Goal: Task Accomplishment & Management: Complete application form

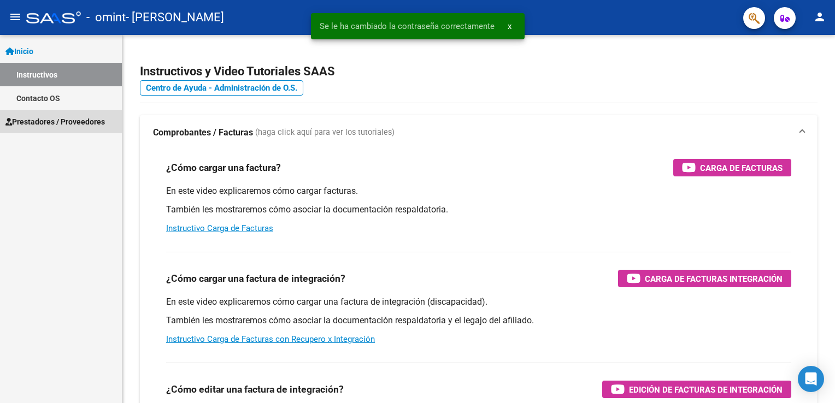
click at [95, 119] on span "Prestadores / Proveedores" at bounding box center [54, 122] width 99 height 12
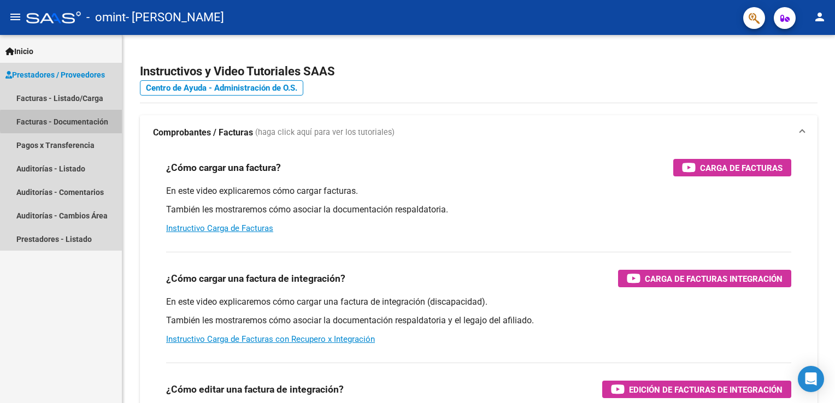
click at [92, 121] on link "Facturas - Documentación" at bounding box center [61, 121] width 122 height 23
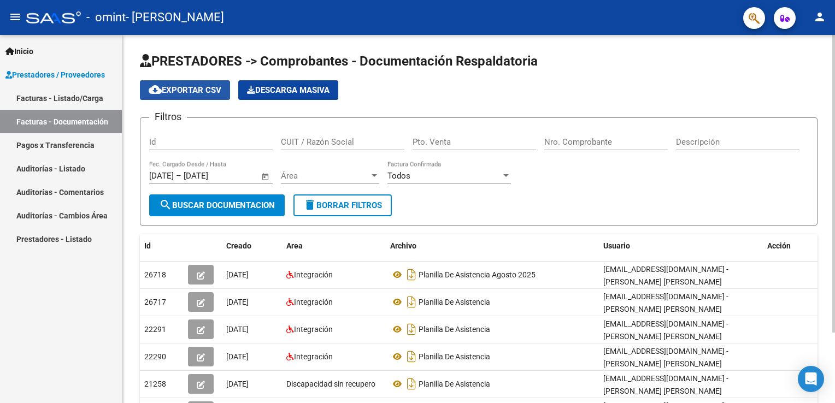
click at [203, 90] on span "cloud_download Exportar CSV" at bounding box center [185, 90] width 73 height 10
click at [224, 141] on input "Id" at bounding box center [211, 142] width 124 height 10
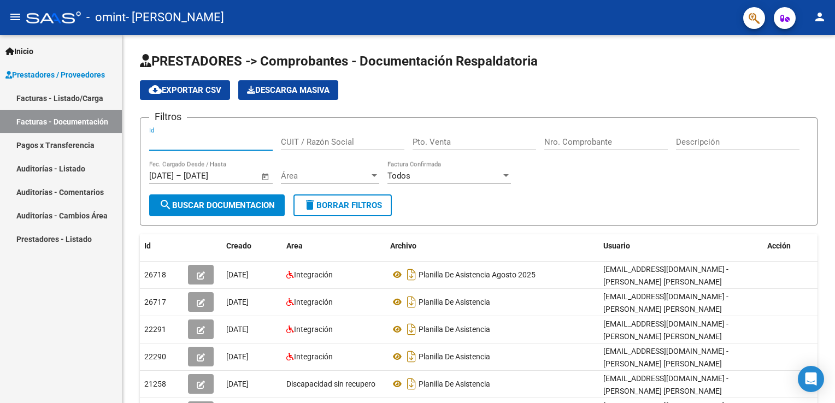
click at [72, 100] on link "Facturas - Listado/Carga" at bounding box center [61, 97] width 122 height 23
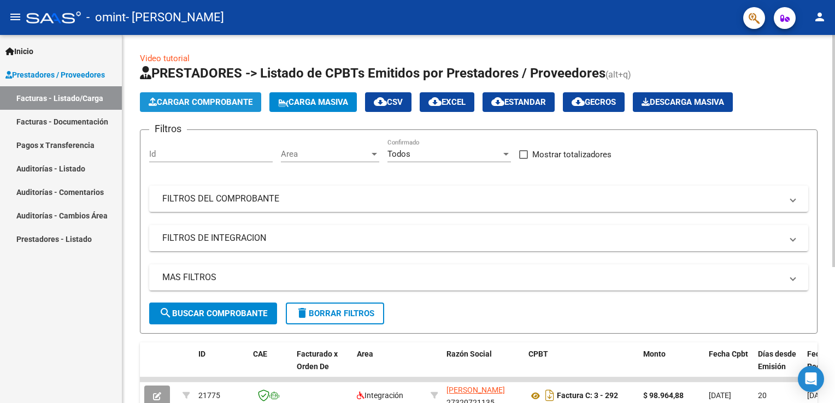
click at [165, 99] on span "Cargar Comprobante" at bounding box center [201, 102] width 104 height 10
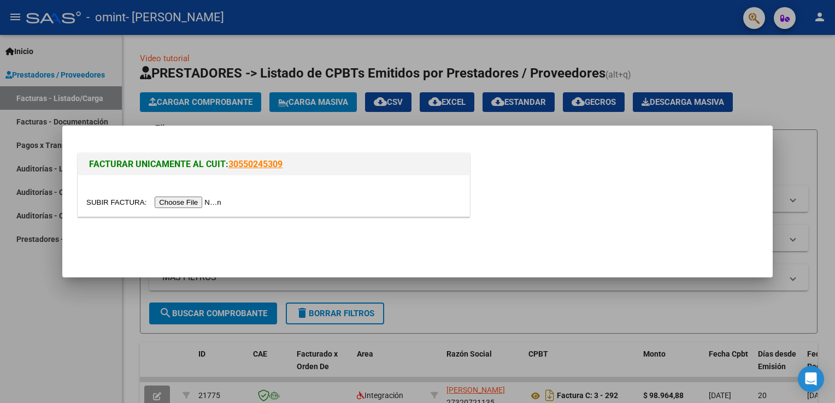
click at [169, 199] on input "file" at bounding box center [155, 202] width 138 height 11
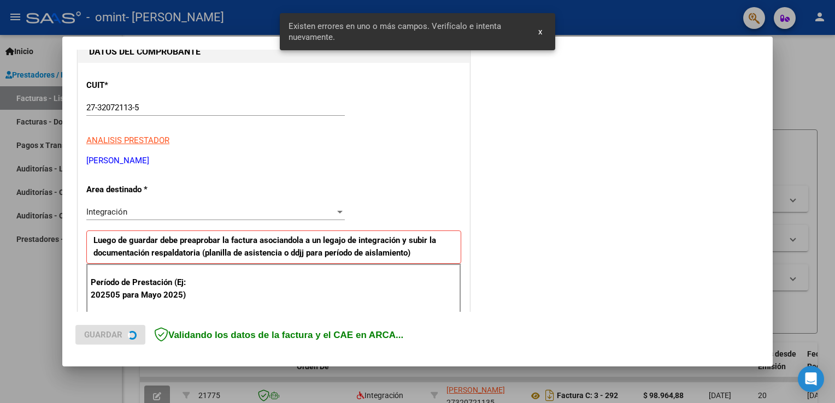
scroll to position [228, 0]
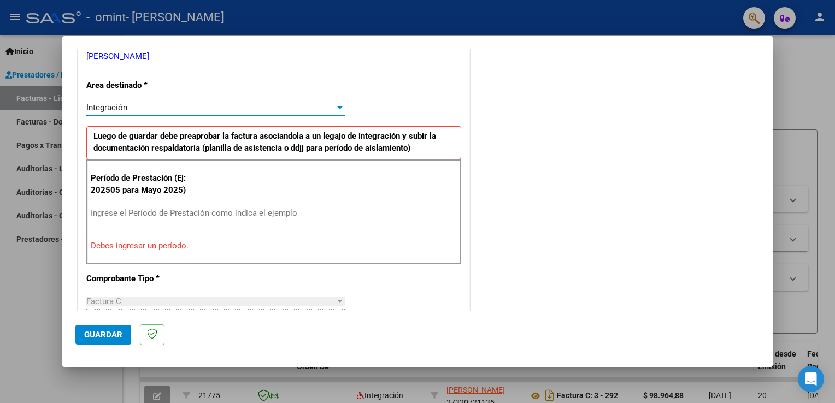
click at [337, 109] on div at bounding box center [340, 107] width 10 height 9
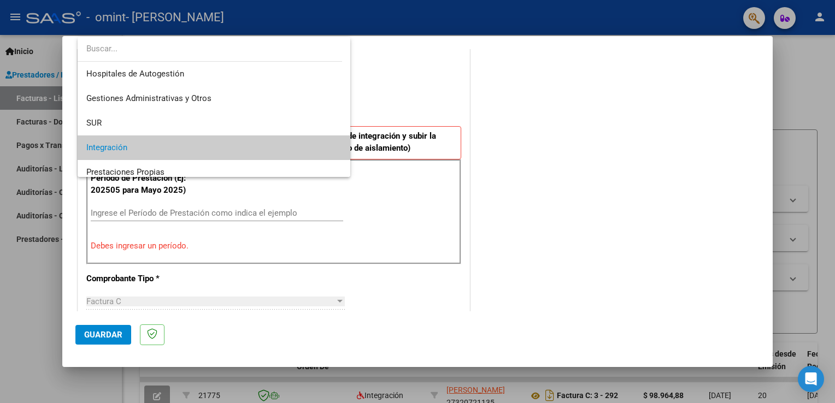
scroll to position [40, 0]
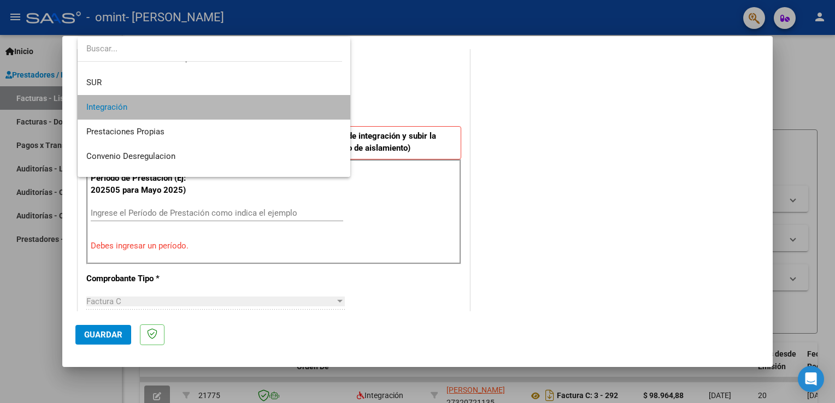
click at [333, 109] on span "Integración" at bounding box center [214, 107] width 256 height 25
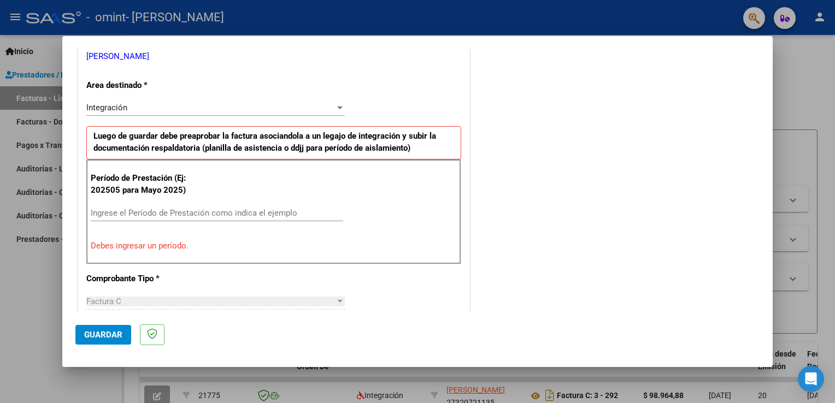
click at [323, 217] on div "Ingrese el Período de Prestación como indica el ejemplo" at bounding box center [217, 213] width 252 height 16
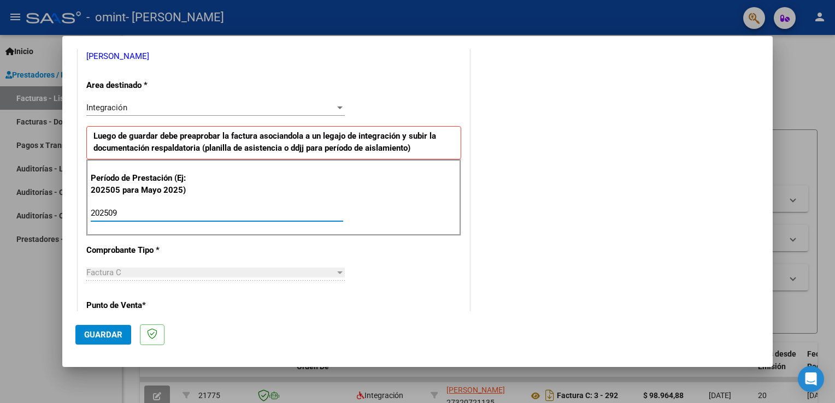
type input "202509"
click at [413, 279] on div "CUIT * 27-32072113-5 Ingresar CUIT ANALISIS PRESTADOR [PERSON_NAME] [PERSON_NAM…" at bounding box center [273, 369] width 391 height 822
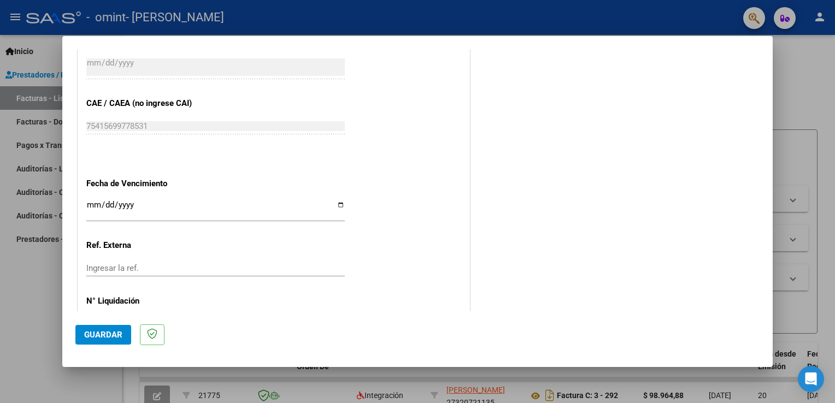
scroll to position [673, 0]
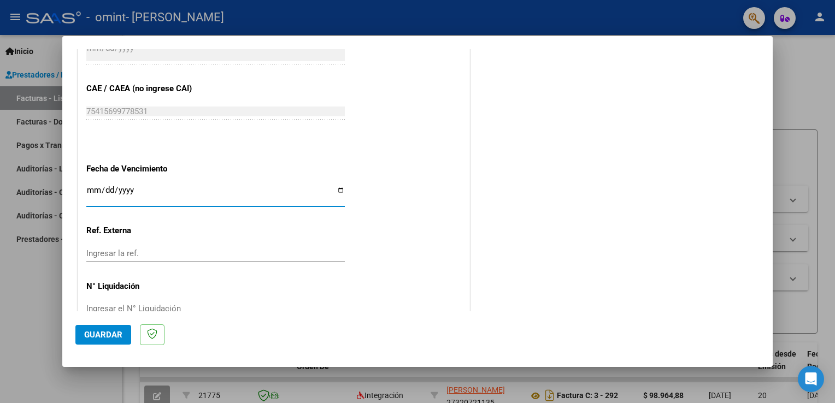
click at [332, 190] on input "Ingresar la fecha" at bounding box center [215, 194] width 258 height 17
click at [339, 188] on input "Ingresar la fecha" at bounding box center [215, 194] width 258 height 17
type input "[DATE]"
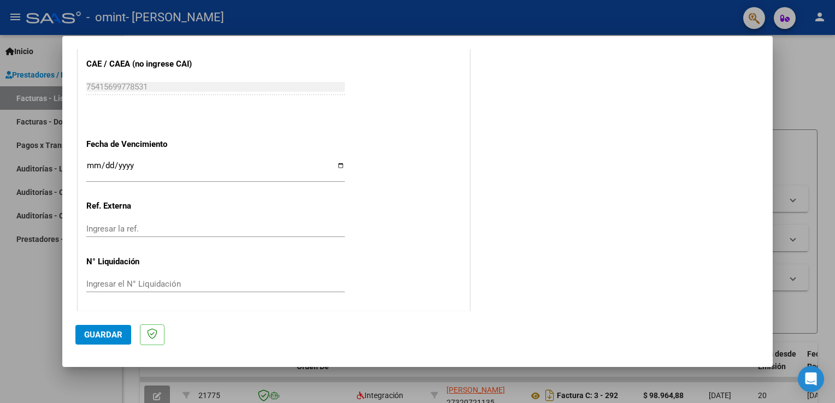
scroll to position [698, 0]
click at [92, 338] on span "Guardar" at bounding box center [103, 335] width 38 height 10
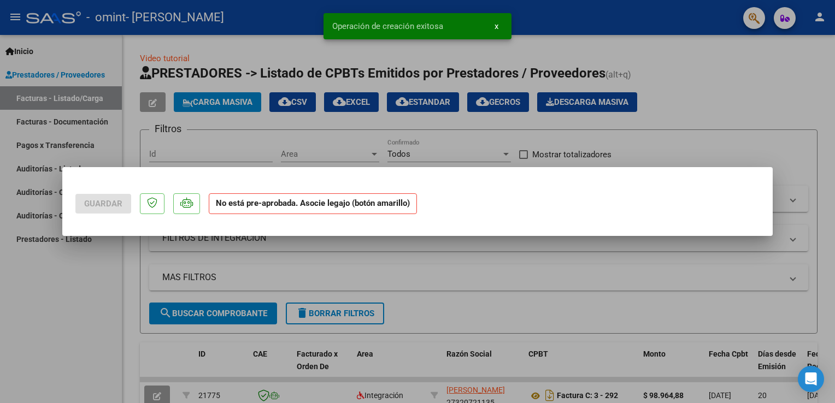
scroll to position [0, 0]
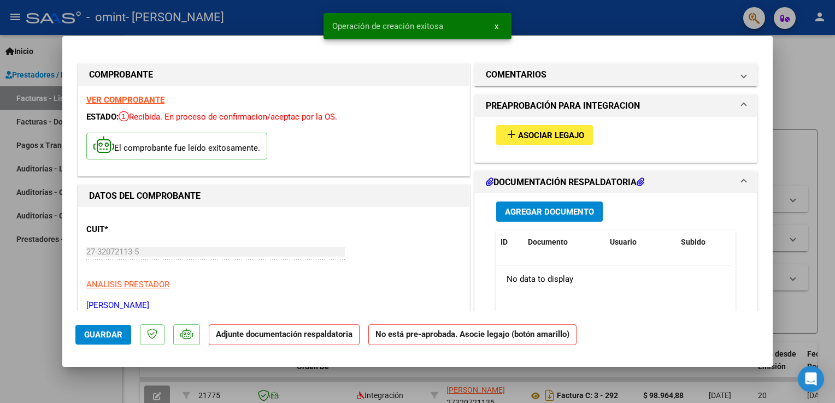
click at [543, 132] on span "Asociar Legajo" at bounding box center [551, 136] width 66 height 10
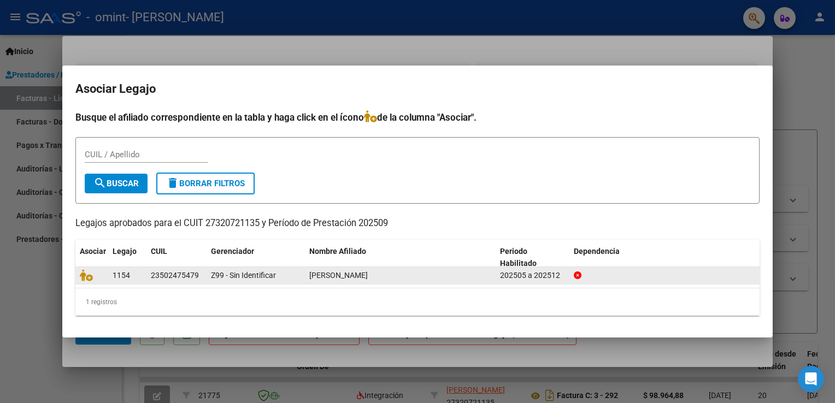
click at [514, 277] on div "202505 a 202512" at bounding box center [532, 275] width 65 height 13
click at [647, 279] on div at bounding box center [665, 275] width 182 height 13
click at [117, 278] on span "1154" at bounding box center [121, 275] width 17 height 9
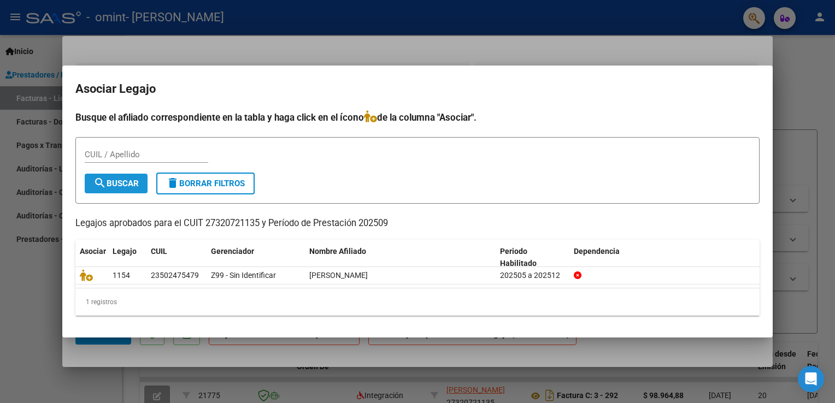
click at [129, 185] on span "search Buscar" at bounding box center [115, 184] width 45 height 10
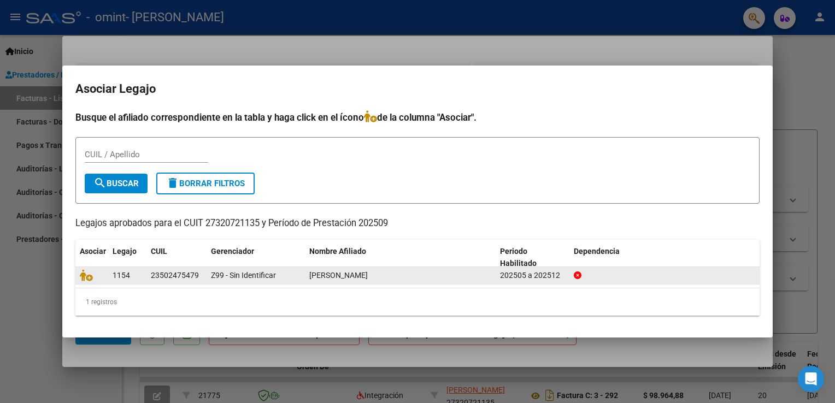
click at [540, 283] on datatable-body-cell "202505 a 202512" at bounding box center [533, 275] width 74 height 17
click at [87, 277] on icon at bounding box center [86, 275] width 13 height 12
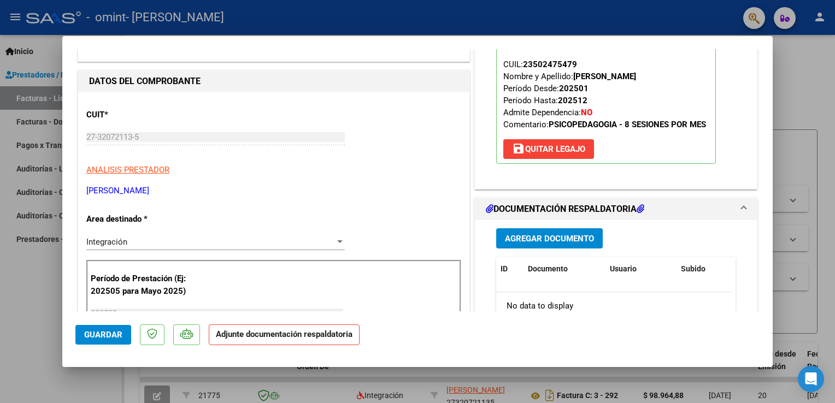
scroll to position [131, 0]
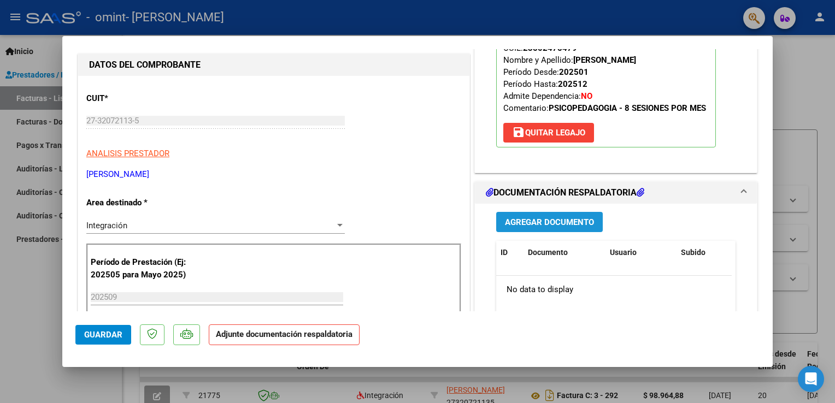
click at [555, 226] on span "Agregar Documento" at bounding box center [549, 222] width 89 height 10
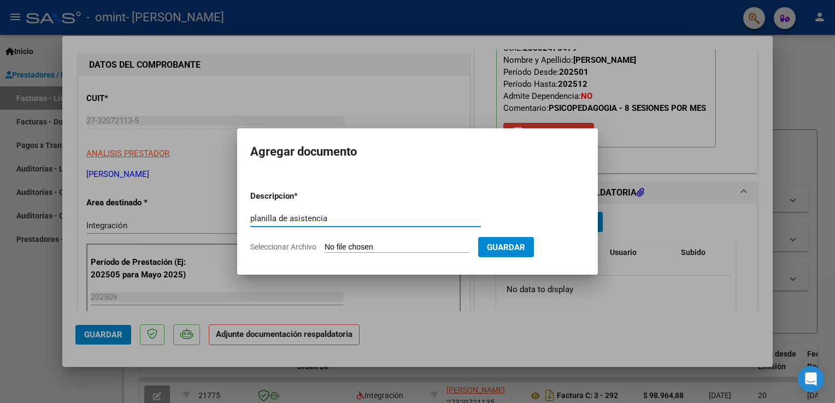
type input "planilla de asistencia"
click at [309, 247] on span "Seleccionar Archivo" at bounding box center [283, 247] width 66 height 9
click at [325, 247] on input "Seleccionar Archivo" at bounding box center [397, 248] width 145 height 10
type input "C:\fakepath\Planilla [PERSON_NAME] [DATE].pdf"
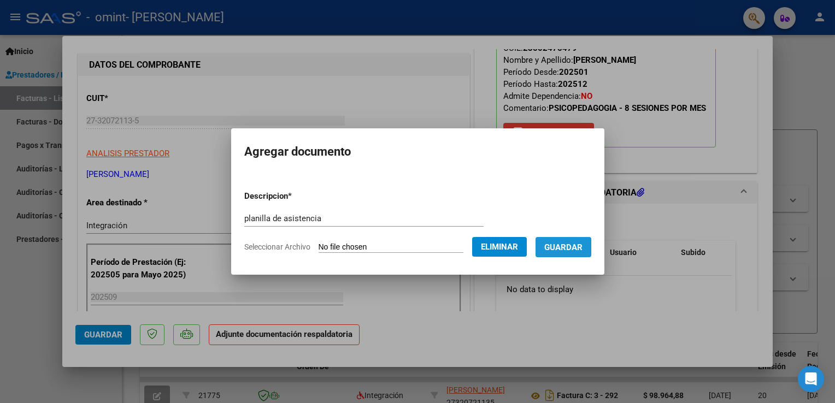
click at [551, 251] on span "Guardar" at bounding box center [563, 248] width 38 height 10
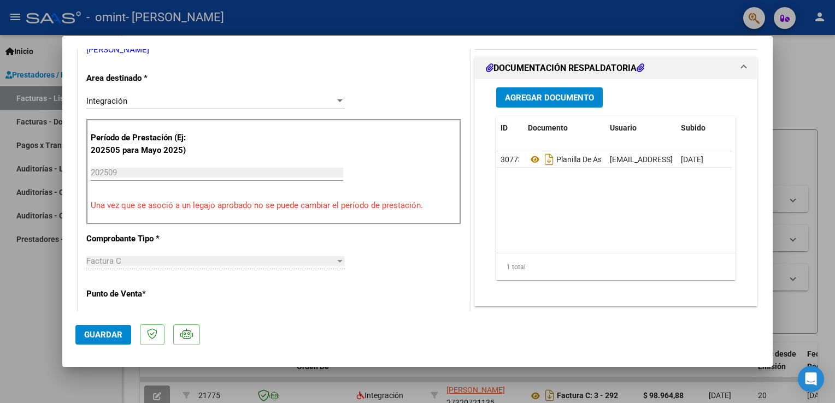
scroll to position [26, 0]
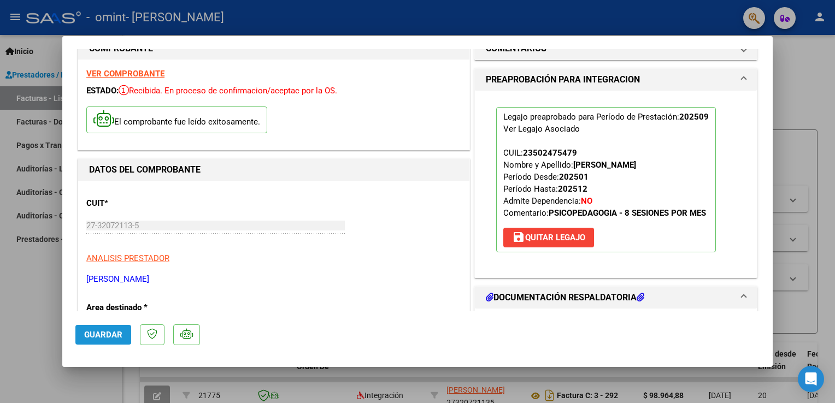
click at [100, 334] on span "Guardar" at bounding box center [103, 335] width 38 height 10
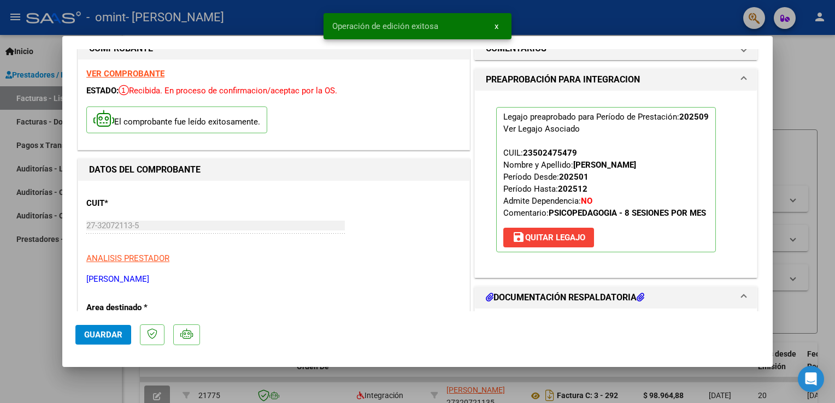
click at [805, 80] on div at bounding box center [417, 201] width 835 height 403
type input "$ 0,00"
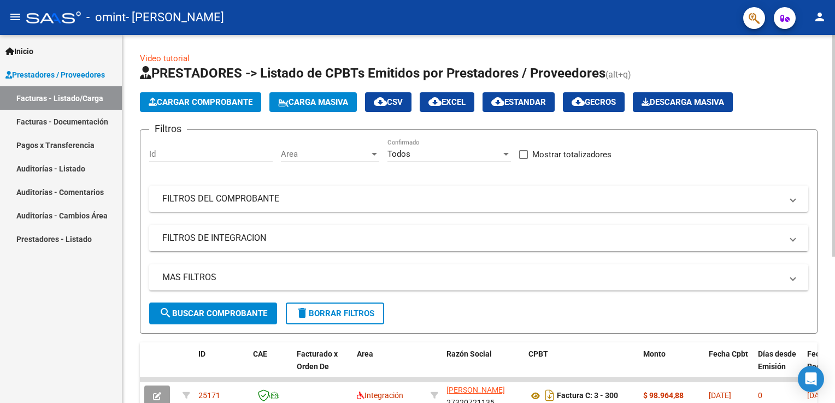
scroll to position [243, 0]
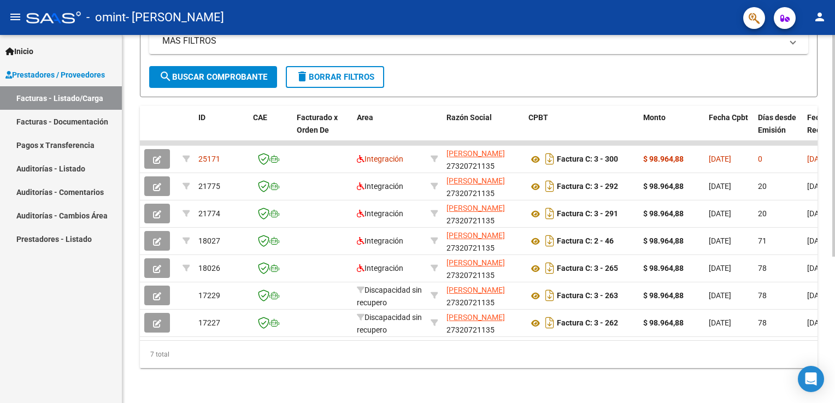
click at [833, 275] on div at bounding box center [833, 219] width 3 height 368
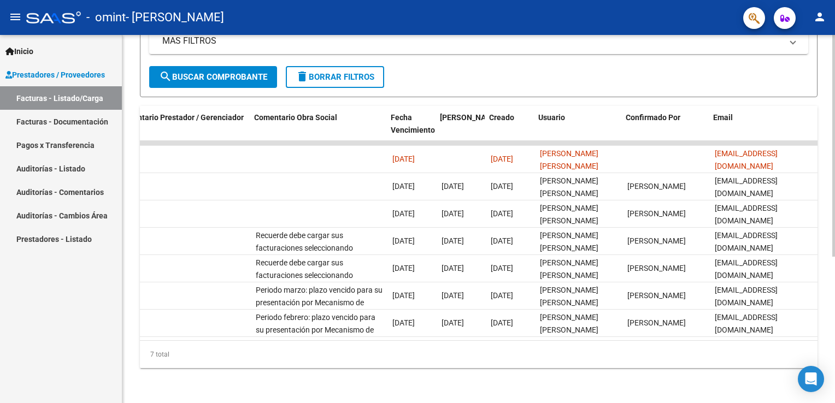
scroll to position [0, 1626]
